Goal: Find specific page/section: Find specific page/section

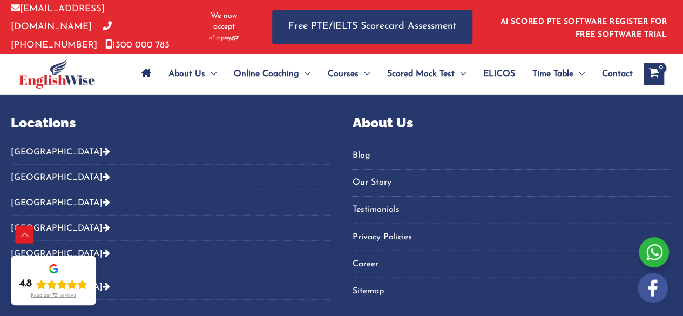
scroll to position [1232, 0]
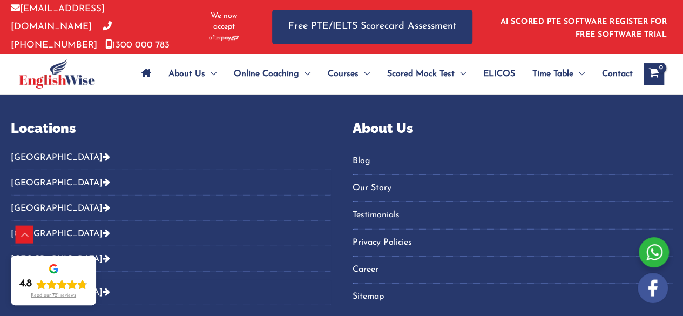
click at [35, 153] on button "[GEOGRAPHIC_DATA]" at bounding box center [171, 161] width 320 height 18
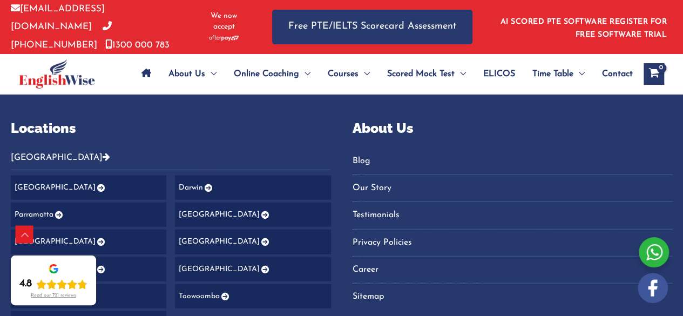
click at [45, 205] on link "Parramatta" at bounding box center [88, 214] width 155 height 24
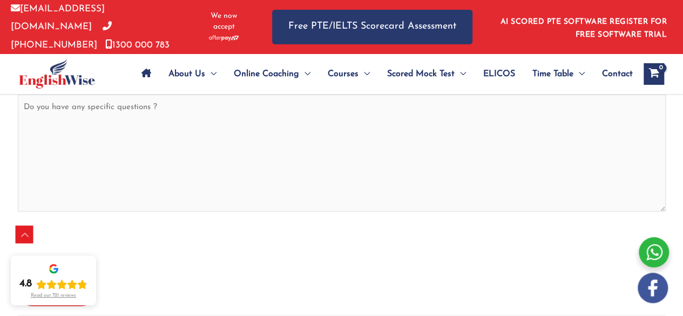
scroll to position [4400, 0]
